Goal: Transaction & Acquisition: Purchase product/service

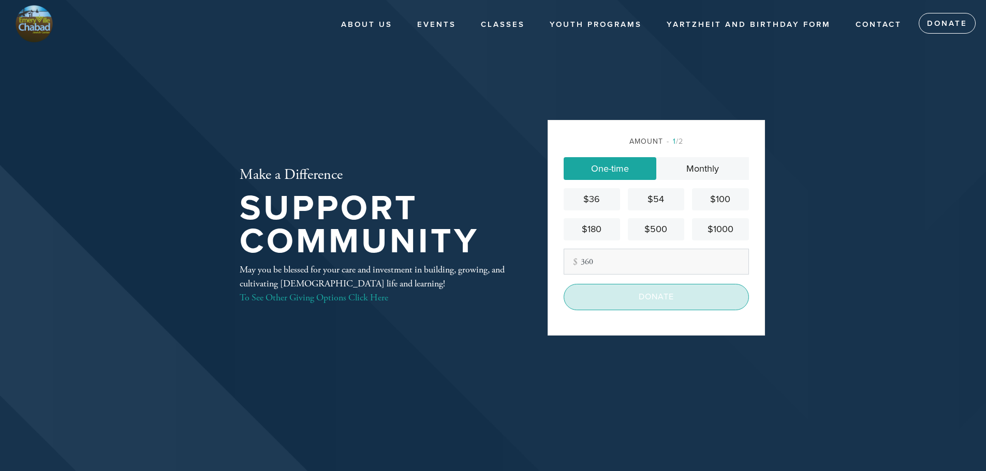
type input "360"
click at [647, 295] on input "Donate" at bounding box center [655, 297] width 185 height 26
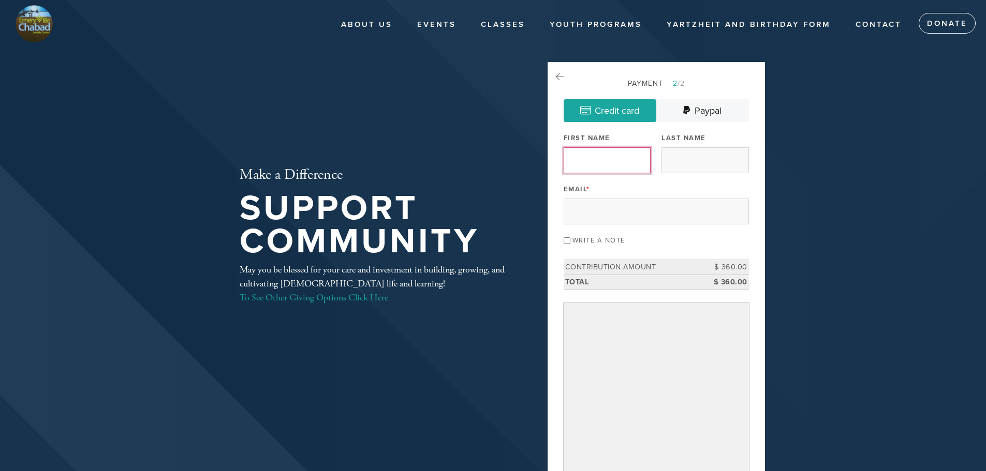
click at [600, 165] on input "First Name" at bounding box center [606, 160] width 87 height 26
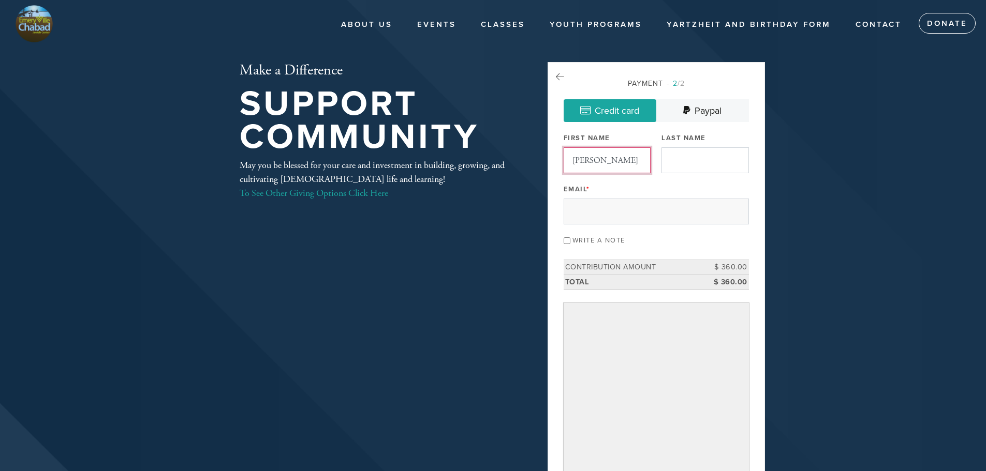
type input "[PERSON_NAME]"
click at [691, 167] on input "Last Name" at bounding box center [704, 160] width 87 height 26
type input "[PERSON_NAME]"
click at [629, 215] on input "Email *" at bounding box center [655, 212] width 185 height 26
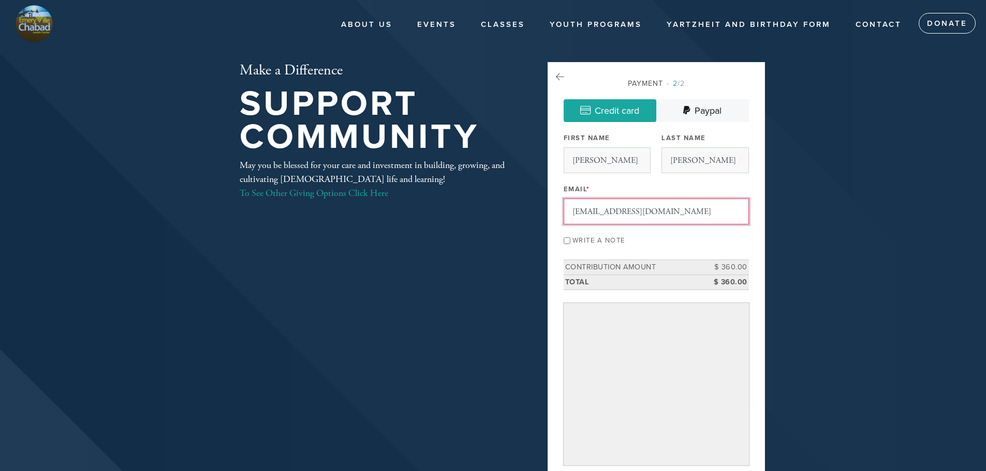
type input "[EMAIL_ADDRESS][DOMAIN_NAME]"
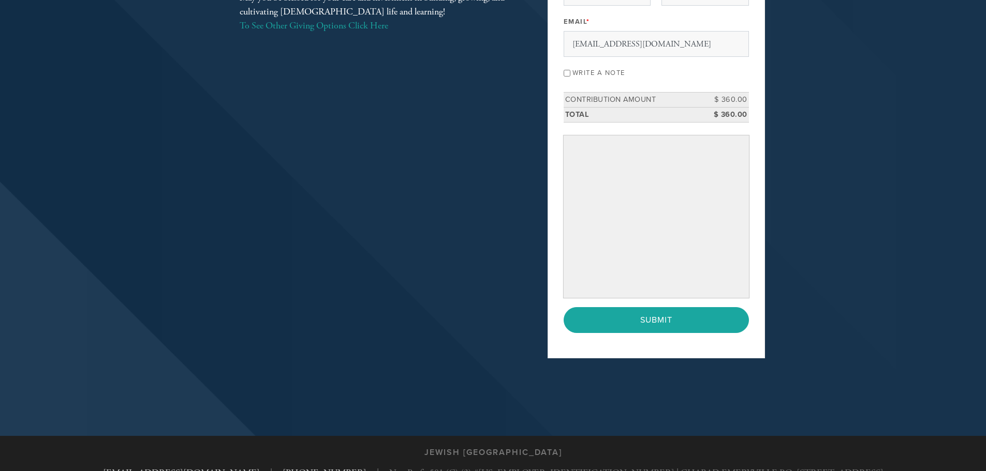
scroll to position [169, 0]
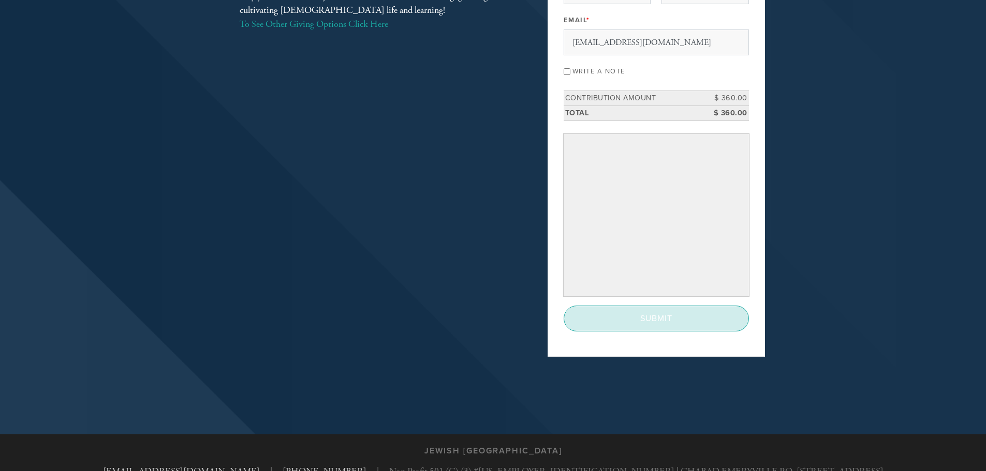
click at [641, 322] on input "Submit" at bounding box center [655, 319] width 185 height 26
